Goal: Task Accomplishment & Management: Manage account settings

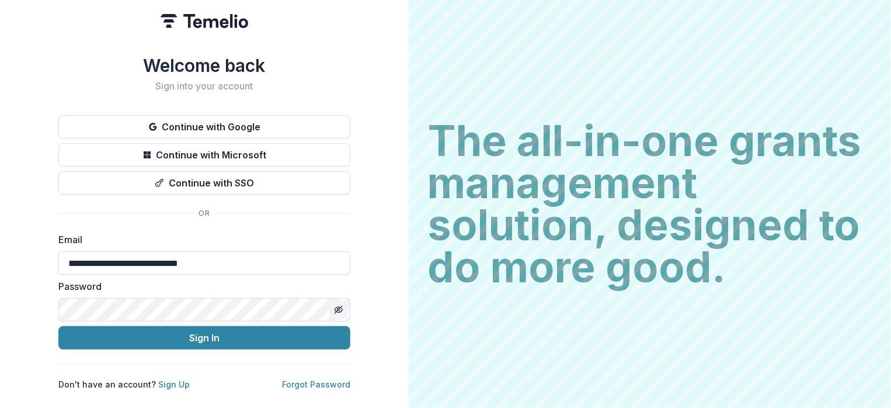
click at [341, 305] on icon "Toggle password visibility" at bounding box center [338, 309] width 9 height 9
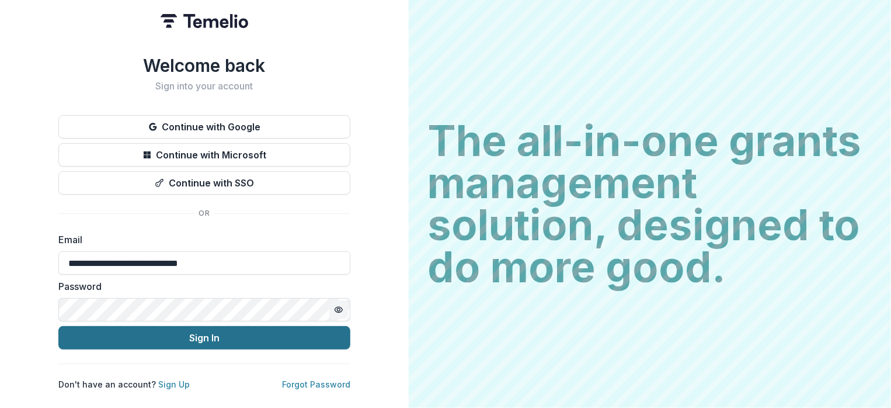
click at [224, 339] on button "Sign In" at bounding box center [204, 337] width 292 height 23
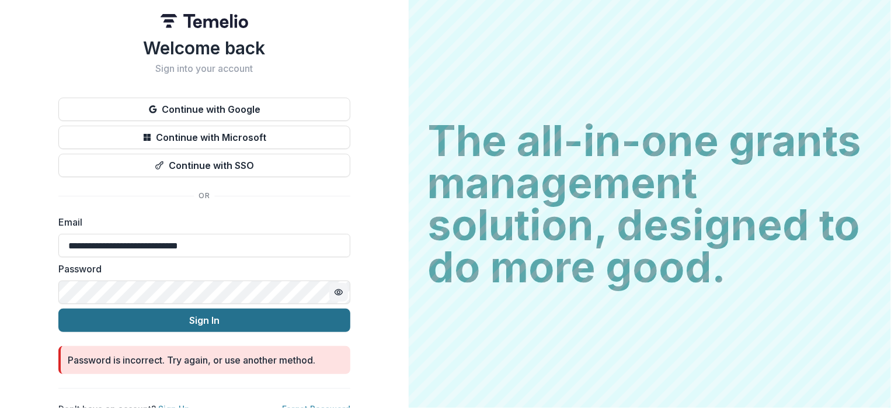
click at [214, 327] on button "Sign In" at bounding box center [204, 319] width 292 height 23
click at [206, 313] on button "Sign In" at bounding box center [204, 319] width 292 height 23
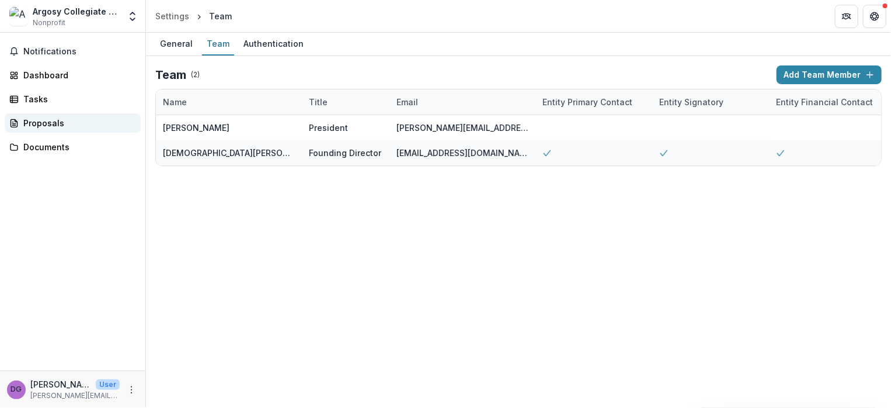
click at [30, 124] on div "Proposals" at bounding box center [77, 123] width 108 height 12
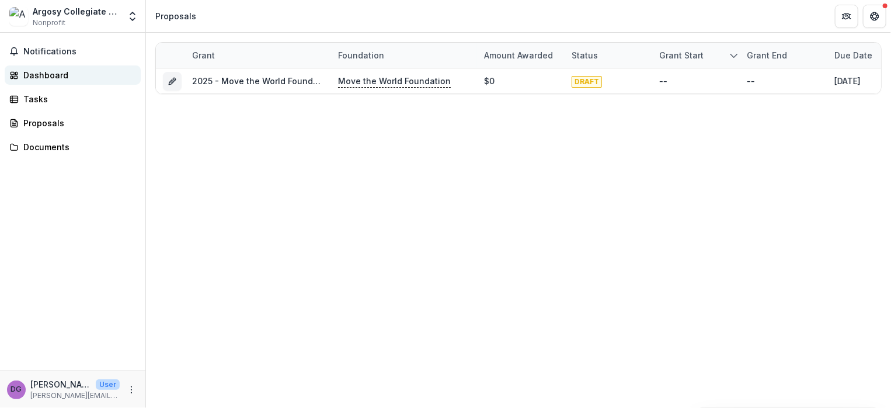
click at [31, 75] on div "Dashboard" at bounding box center [77, 75] width 108 height 12
